Goal: Information Seeking & Learning: Find specific fact

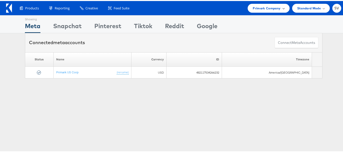
click at [271, 7] on span "Primark Company" at bounding box center [267, 7] width 28 height 5
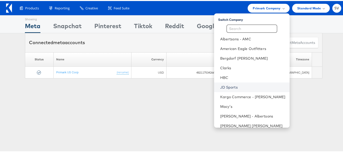
scroll to position [24, 0]
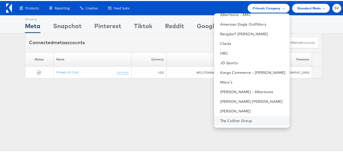
click at [232, 120] on link "The CoStar Group" at bounding box center [252, 120] width 65 height 5
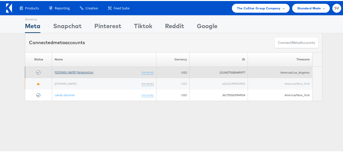
click at [68, 71] on link "[DOMAIN_NAME] Retargeting" at bounding box center [74, 71] width 39 height 4
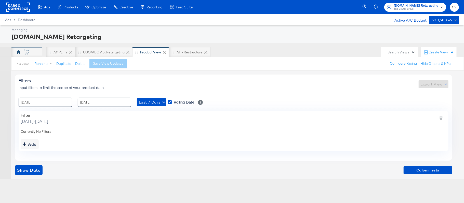
click at [36, 50] on div "SV" at bounding box center [26, 52] width 31 height 10
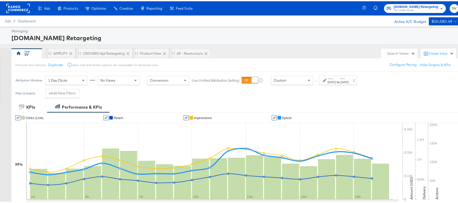
click at [336, 82] on div "[DATE]" at bounding box center [332, 81] width 8 height 4
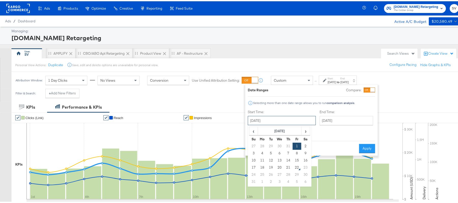
click at [275, 121] on input "[DATE]" at bounding box center [282, 119] width 68 height 9
click at [271, 161] on td "12" at bounding box center [271, 159] width 9 height 7
type input "[DATE]"
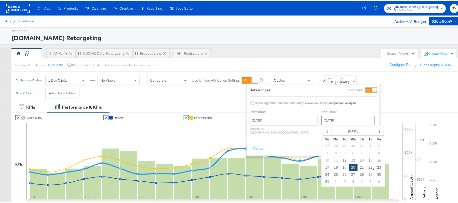
click at [328, 122] on input "[DATE]" at bounding box center [347, 119] width 53 height 9
click at [357, 165] on td "21" at bounding box center [361, 166] width 9 height 7
type input "August 21st 2025"
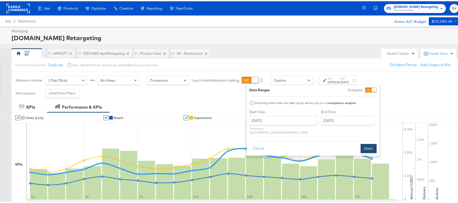
click at [369, 143] on button "Apply" at bounding box center [368, 147] width 16 height 9
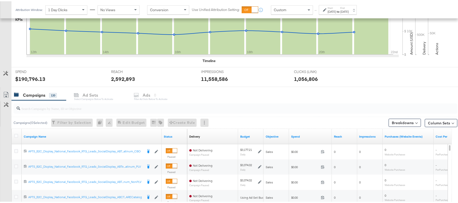
scroll to position [146, 0]
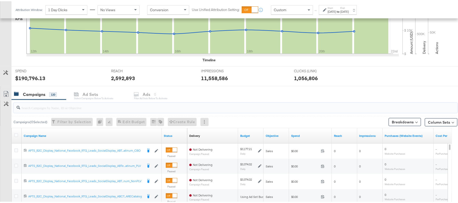
click at [130, 108] on input "search" at bounding box center [218, 105] width 397 height 10
paste input "APTS_B2C_Display_National_Facebook_RTG_Leads_SocialDisplay_Retargeting_Diamond_…"
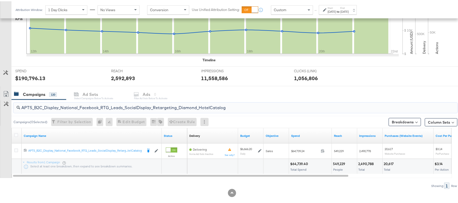
type input "APTS_B2C_Display_National_Facebook_RTG_Leads_SocialDisplay_Retargeting_Diamond_…"
click at [296, 165] on div "$64,739.40" at bounding box center [299, 162] width 19 height 5
copy div "64,739.40"
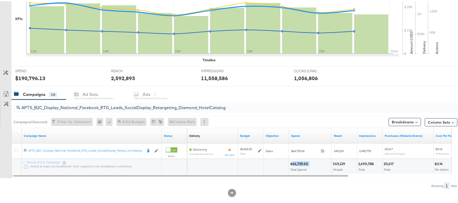
scroll to position [0, 0]
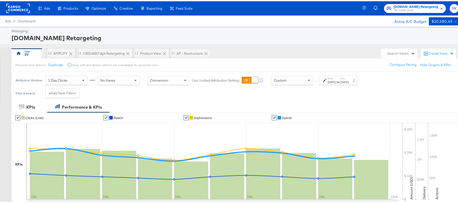
click at [337, 84] on div "Start: Aug 12th 2025 to End: Aug 21st 2025" at bounding box center [338, 78] width 38 height 9
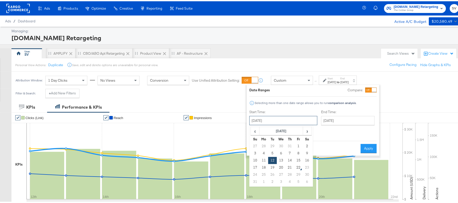
click at [282, 115] on input "August 12th 2025" at bounding box center [283, 119] width 68 height 9
click at [298, 143] on td "1" at bounding box center [298, 145] width 9 height 7
type input "August 1st 2025"
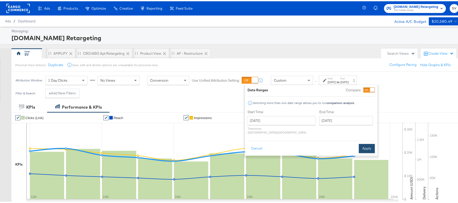
click at [366, 145] on button "Apply" at bounding box center [367, 147] width 16 height 9
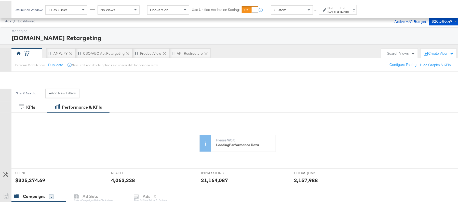
scroll to position [109, 0]
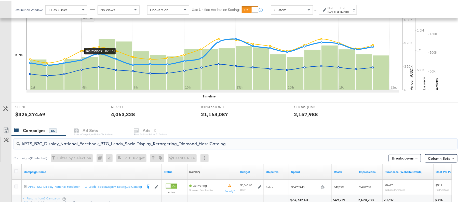
click at [97, 145] on input "APTS_B2C_Display_National_Facebook_RTG_Leads_SocialDisplay_Retargeting_Diamond_…" at bounding box center [218, 141] width 397 height 10
paste input "alwayson_Retargeting_DARE24_DiamondPlatinum"
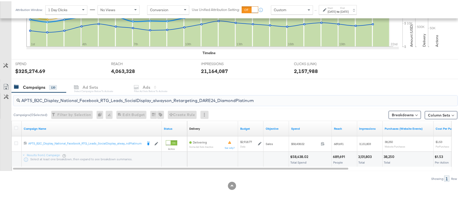
click at [298, 157] on div "$58,438.02" at bounding box center [300, 155] width 20 height 5
copy div "58,438.02"
click at [114, 98] on input "APTS_B2C_Display_National_Facebook_RTG_Leads_SocialDisplay_alwayson_Retargeting…" at bounding box center [218, 97] width 397 height 10
paste input "FR_B2C_Display_National_Facebook_RTG_Leads_SocialDisplay_alwayson_Retargeting_FR"
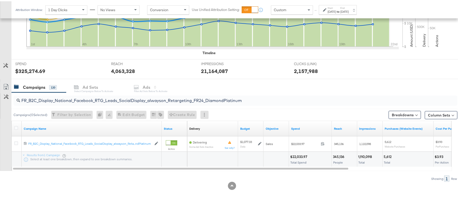
click at [301, 156] on div "$22,033.97" at bounding box center [299, 155] width 19 height 5
copy div "22,033.97"
click at [93, 96] on input "FR_B2C_Display_National_Facebook_RTG_Leads_SocialDisplay_alwayson_Retargeting_F…" at bounding box center [218, 97] width 397 height 10
paste input "AF_B2C_Display_National_Facebook_RTG_Leads_SocialDisplay_alwayson_Retargeting_AF"
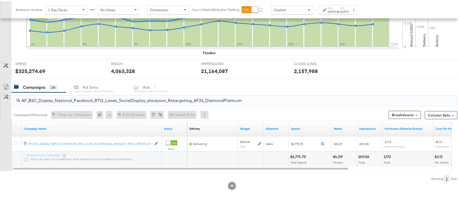
click at [301, 153] on div "$6,775.70 Total Spend" at bounding box center [310, 158] width 43 height 15
copy div "6,775.70"
click at [112, 98] on input "AF_B2C_Display_National_Facebook_RTG_Leads_SocialDisplay_alwayson_Retargeting_A…" at bounding box center [218, 97] width 397 height 10
paste input "HL_B2C_Display_National_Facebook_RTG_Leads_SocialDisplay_alwayson_Retargeting_A…"
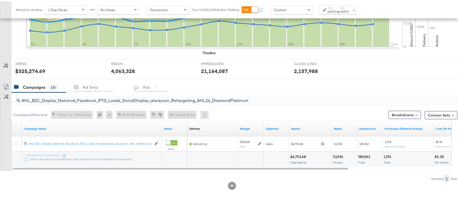
click at [299, 154] on div "$6,753.68" at bounding box center [298, 155] width 17 height 5
copy div "6,753.68"
click at [106, 100] on input "AHL_B2C_Display_National_Facebook_RTG_Leads_SocialDisplay_alwayson_Retargeting_…" at bounding box center [218, 97] width 397 height 10
paste input "PTS_B2C_Display_National_Facebook_PRO_Traffic_SocialDisplay_alwayson_ASC_DARE24…"
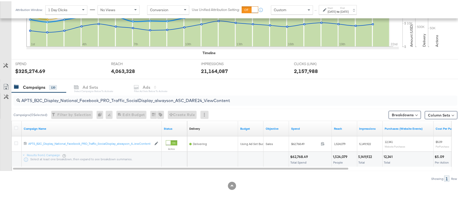
click at [301, 154] on div "$62,768.49" at bounding box center [299, 155] width 19 height 5
copy div "62,768.49"
click at [92, 96] on input "APTS_B2C_Display_National_Facebook_PRO_Traffic_SocialDisplay_alwayson_ASC_DARE2…" at bounding box center [218, 97] width 397 height 10
paste input "Leads_SocialDisplay_alwayson_ASC_DARE24_Purchase"
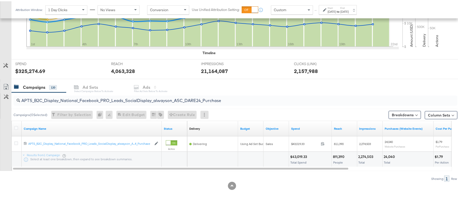
click at [299, 155] on div "$43,019.33" at bounding box center [299, 155] width 18 height 5
copy div "43,019.33"
click at [98, 98] on input "APTS_B2C_Display_National_Facebook_PRO_Leads_SocialDisplay_alwayson_ASC_DARE24_…" at bounding box center [218, 97] width 397 height 10
paste input "F_B2C_Display_National_Facebook_PRO_Traffic_SocialDisplay_alwayson_ASC_AF24_Vie…"
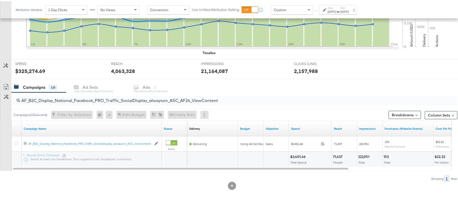
click at [300, 157] on div "$3,401.46" at bounding box center [298, 155] width 17 height 5
copy div "3,401.46"
click at [100, 102] on input "AF_B2C_Display_National_Facebook_PRO_Traffic_SocialDisplay_alwayson_ASC_AF24_Vi…" at bounding box center [218, 97] width 397 height 10
paste input "FR_B2C_Display_National_Facebook_PRO_Traffic_SocialDisplay_alwayson_ASC_FR"
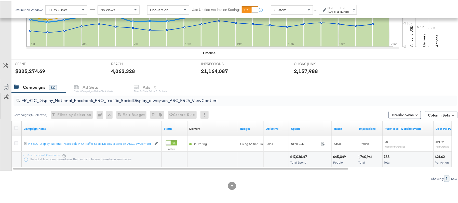
click at [299, 156] on div "$17,036.47" at bounding box center [299, 155] width 18 height 5
copy div "17,036.47"
click at [114, 101] on input "FR_B2C_Display_National_Facebook_PRO_Traffic_SocialDisplay_alwayson_ASC_FR24_Vi…" at bounding box center [218, 97] width 397 height 10
paste input "AHL_B2C_Display_National_Facebook_PRO_Traffic_SocialDisplay_alwayson_ASC_AHL"
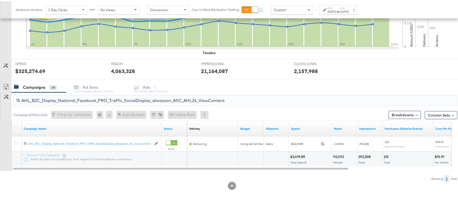
type input "AHL_B2C_Display_National_Facebook_PRO_Traffic_SocialDisplay_alwayson_ASC_AHL24_…"
click at [299, 156] on div "$3,419.89" at bounding box center [298, 155] width 17 height 5
copy div "3,419.89"
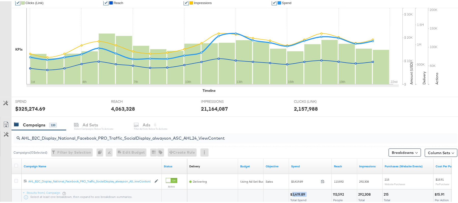
scroll to position [0, 0]
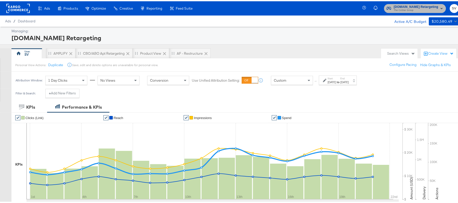
click at [409, 9] on span "The CoStar Group" at bounding box center [416, 9] width 45 height 4
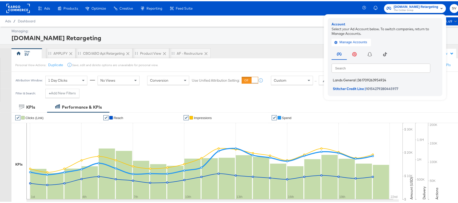
click at [344, 79] on span "Lands General" at bounding box center [344, 79] width 23 height 4
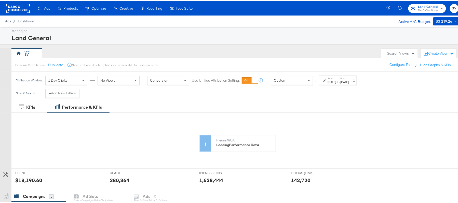
click at [343, 84] on div "Start: Aug 1st 2025 to End: Aug 20th 2025" at bounding box center [338, 78] width 38 height 9
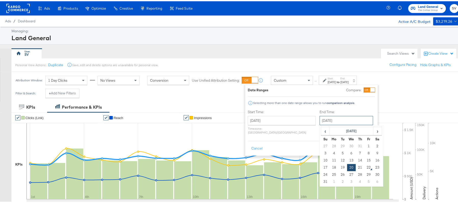
click at [337, 122] on input "[DATE]" at bounding box center [345, 119] width 53 height 9
click at [356, 165] on td "21" at bounding box center [360, 166] width 9 height 7
type input "[DATE]"
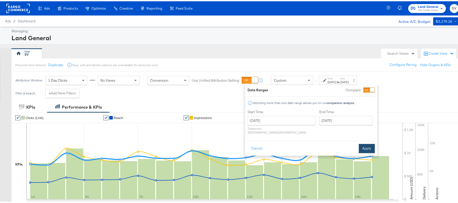
click at [366, 144] on button "Apply" at bounding box center [367, 147] width 16 height 9
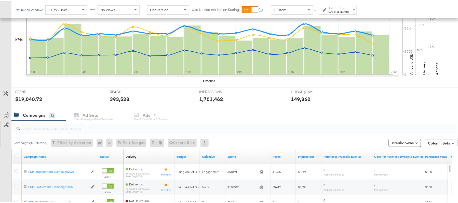
scroll to position [168, 0]
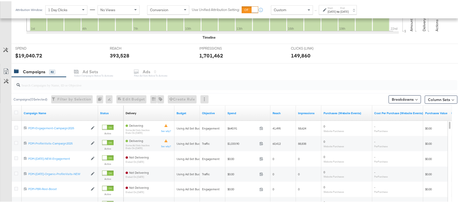
click at [113, 88] on div at bounding box center [235, 84] width 444 height 10
paste input "B2C_LAND_KC_RT_Sig_24"
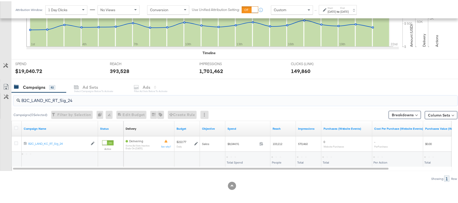
scroll to position [153, 0]
drag, startPoint x: 230, startPoint y: 158, endPoint x: 232, endPoint y: 156, distance: 2.9
click at [232, 156] on div "$8,044.91" at bounding box center [234, 155] width 17 height 5
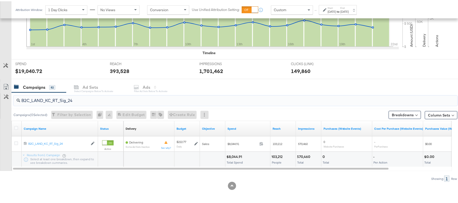
click at [88, 101] on input "B2C_LAND_KC_RT_Sig_24" at bounding box center [218, 97] width 397 height 10
paste input "B_Ecommerce_KC_Retargeting_LW&LOA_Traffic"
click at [233, 154] on div "$353.19" at bounding box center [232, 155] width 13 height 5
copy div "353.19"
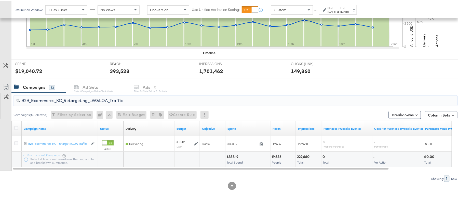
click at [100, 99] on input "B2B_Ecommerce_KC_Retargeting_LW&LOA_Traffic" at bounding box center [218, 97] width 397 height 10
paste input "KC_Retargeting_Prospects & Clients_Conversions"
click at [230, 155] on div "$339.37" at bounding box center [233, 155] width 14 height 5
copy div "339.37"
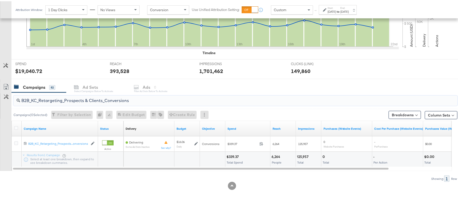
click at [93, 97] on input "B2B_KC_Retargeting_Prospects & Clients_Conversions" at bounding box center [218, 97] width 397 height 10
paste input "C_LAND_KC_Pros_Sig"
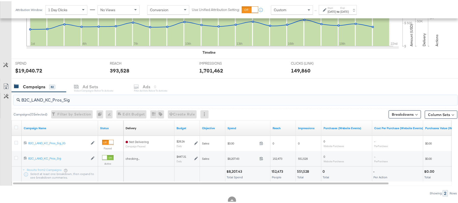
type input "B2C_LAND_KC_Pros_Sig"
click at [234, 171] on div "$8,207.43" at bounding box center [234, 170] width 17 height 5
copy div "8,207.43"
